Goal: Register for event/course

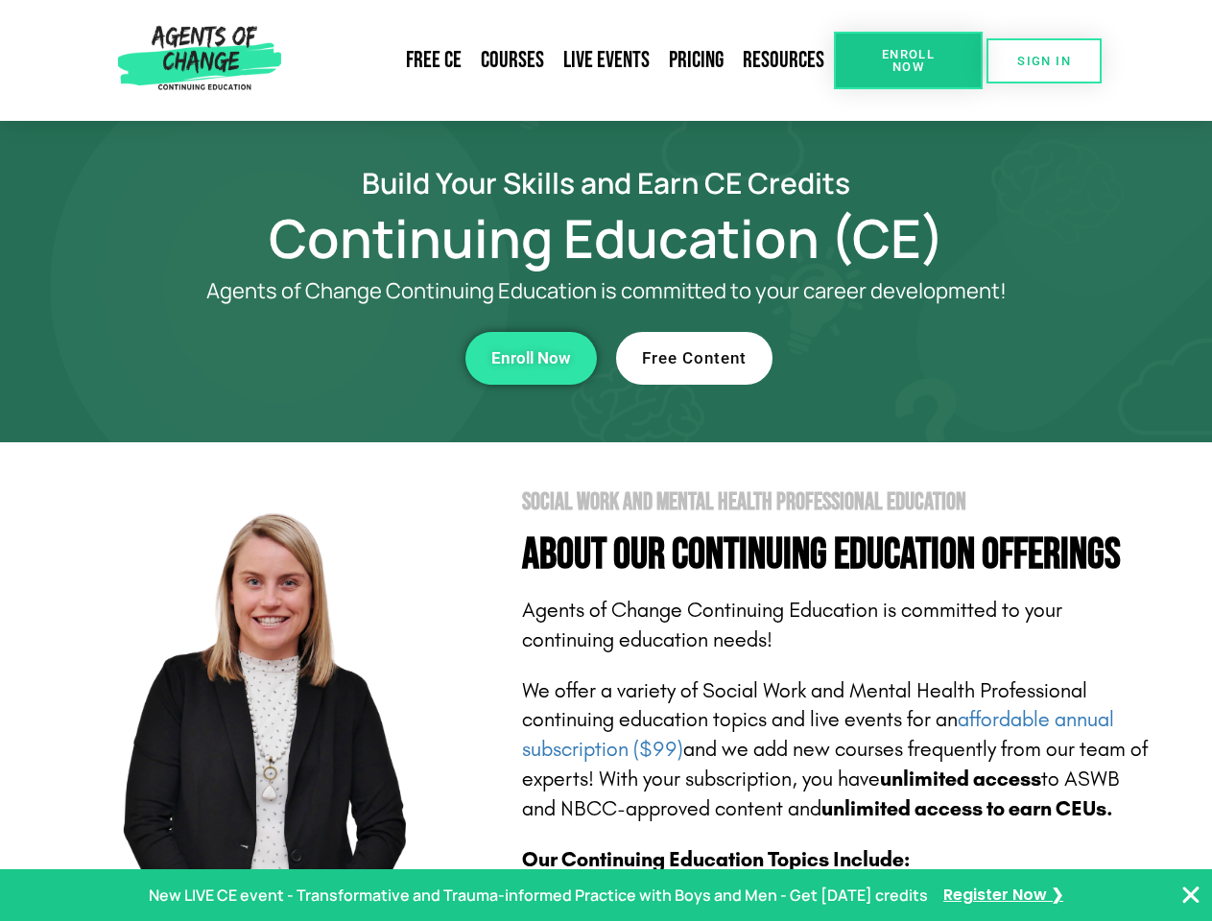
click at [606, 461] on section "Social Work and Mental Health Professional Education About Our Continuing Educa…" at bounding box center [606, 845] width 1212 height 806
click at [784, 60] on link "Resources" at bounding box center [783, 60] width 101 height 44
click at [908, 60] on span "Enroll Now" at bounding box center [908, 60] width 87 height 25
click at [1044, 60] on span "SIGN IN" at bounding box center [1044, 61] width 54 height 12
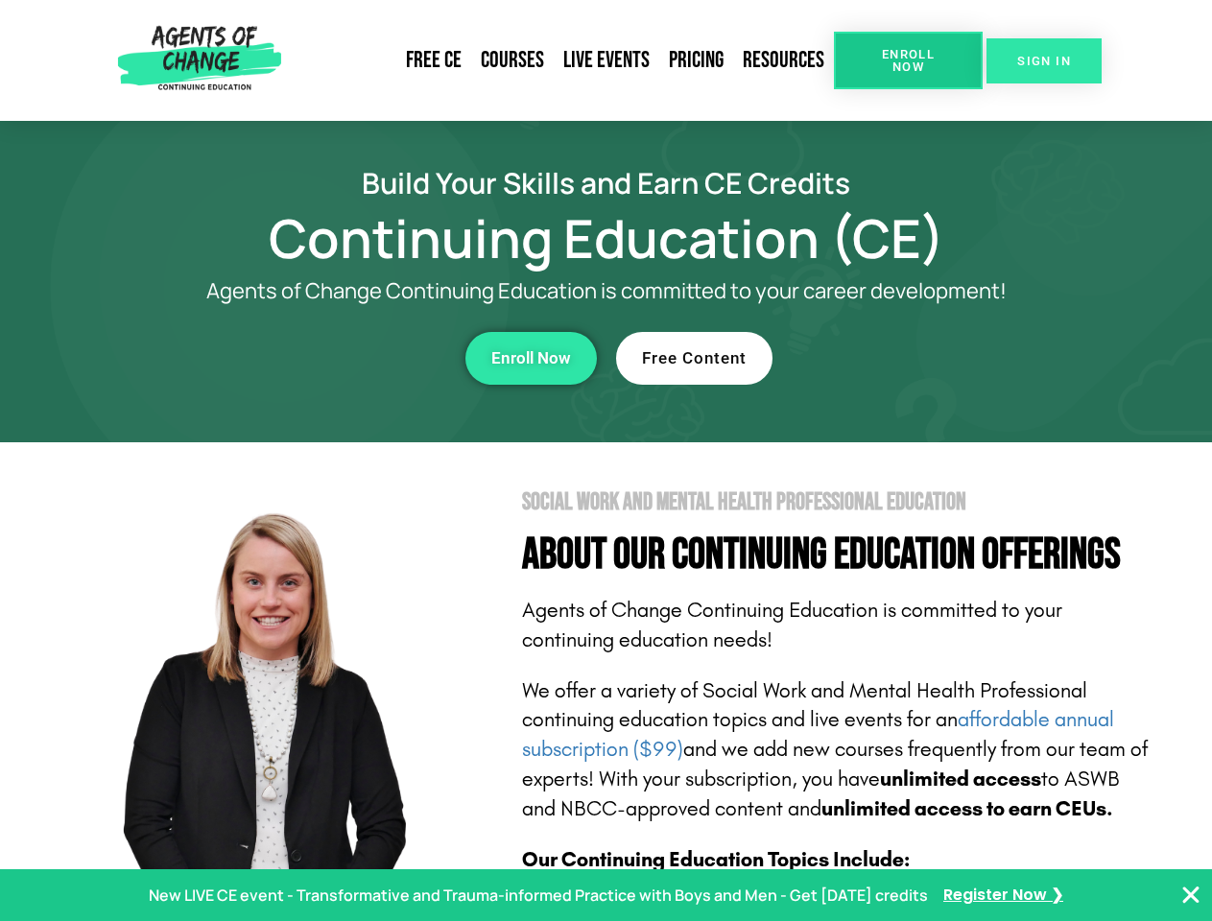
click at [1044, 60] on span "SIGN IN" at bounding box center [1044, 61] width 54 height 12
click at [333, 358] on div "Enroll Now" at bounding box center [333, 358] width 528 height 53
click at [531, 358] on span "Enroll Now" at bounding box center [531, 358] width 80 height 16
